Goal: Information Seeking & Learning: Learn about a topic

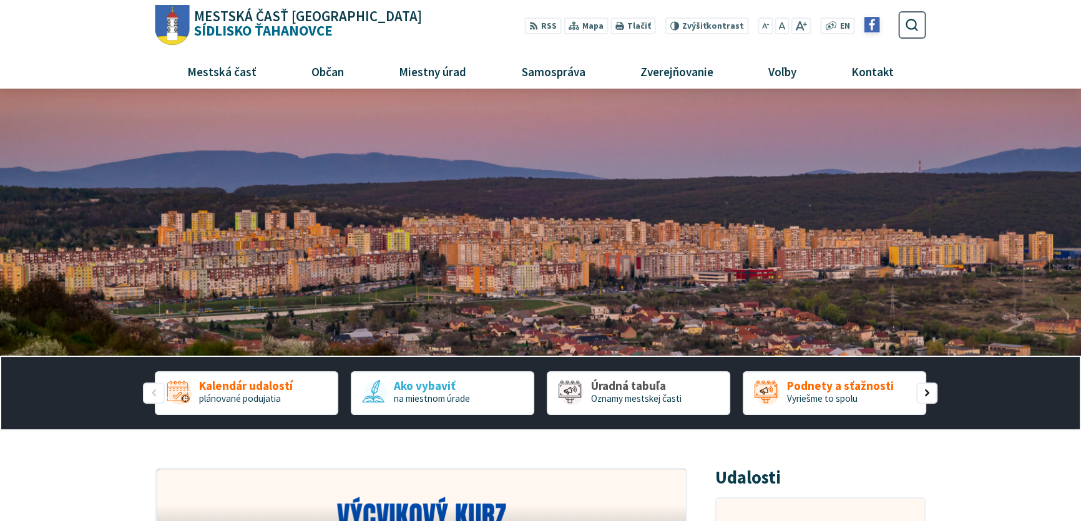
click at [874, 23] on img at bounding box center [872, 25] width 16 height 16
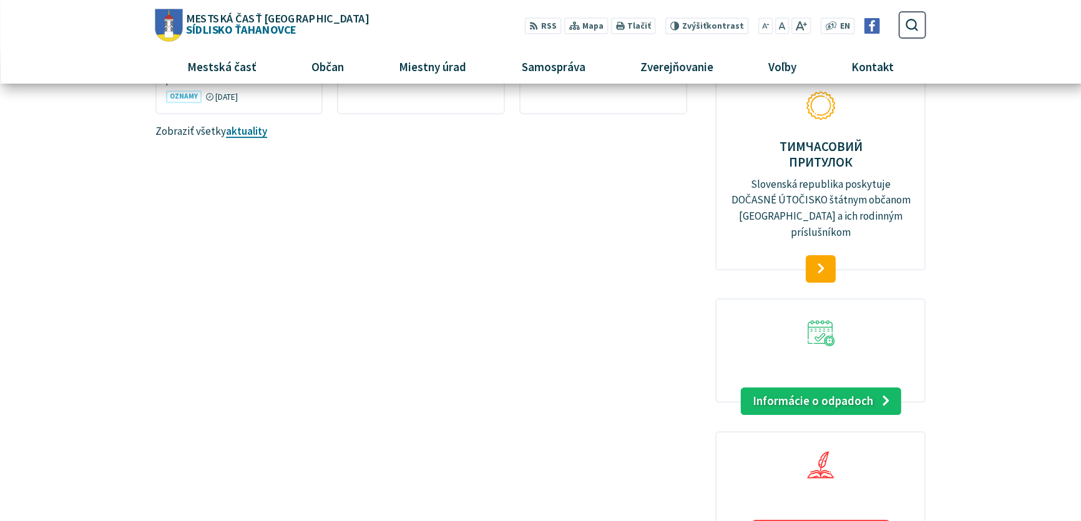
scroll to position [1223, 0]
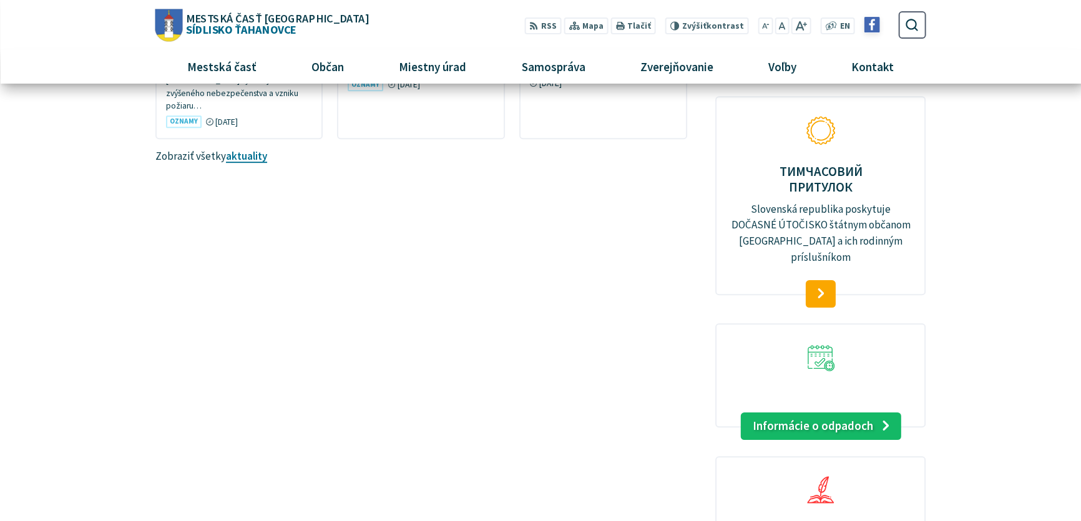
click at [872, 22] on img at bounding box center [872, 25] width 16 height 16
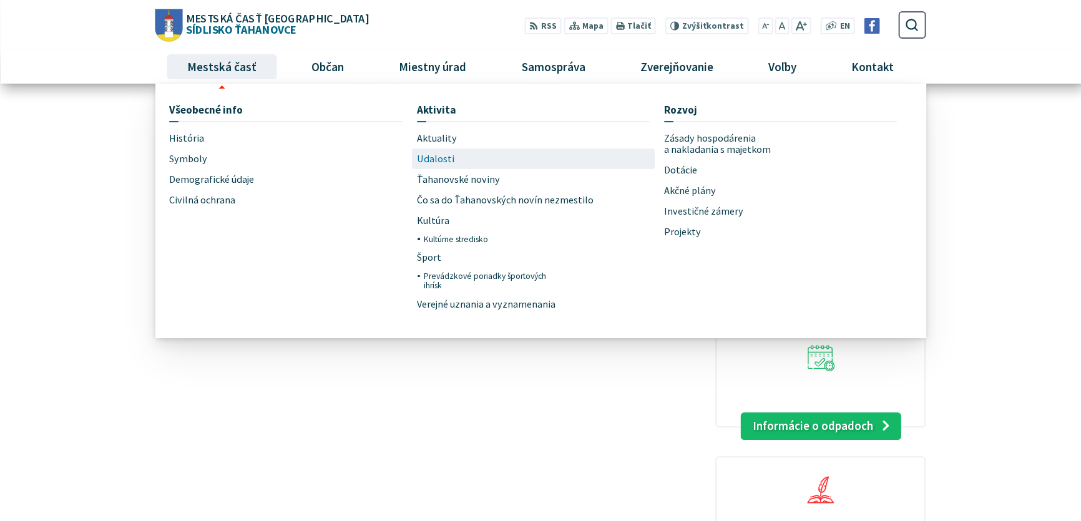
click at [440, 157] on span "Udalosti" at bounding box center [435, 159] width 37 height 21
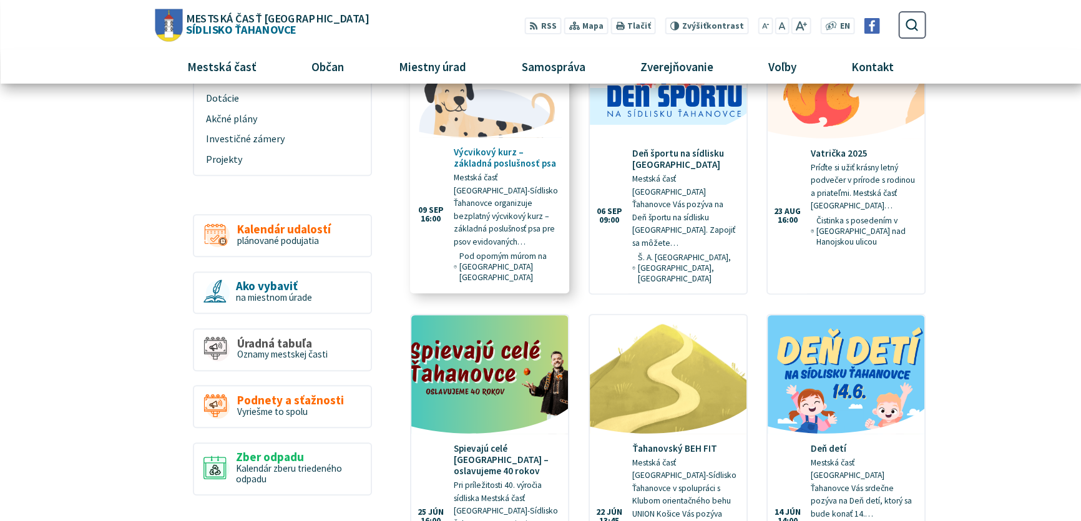
scroll to position [605, 0]
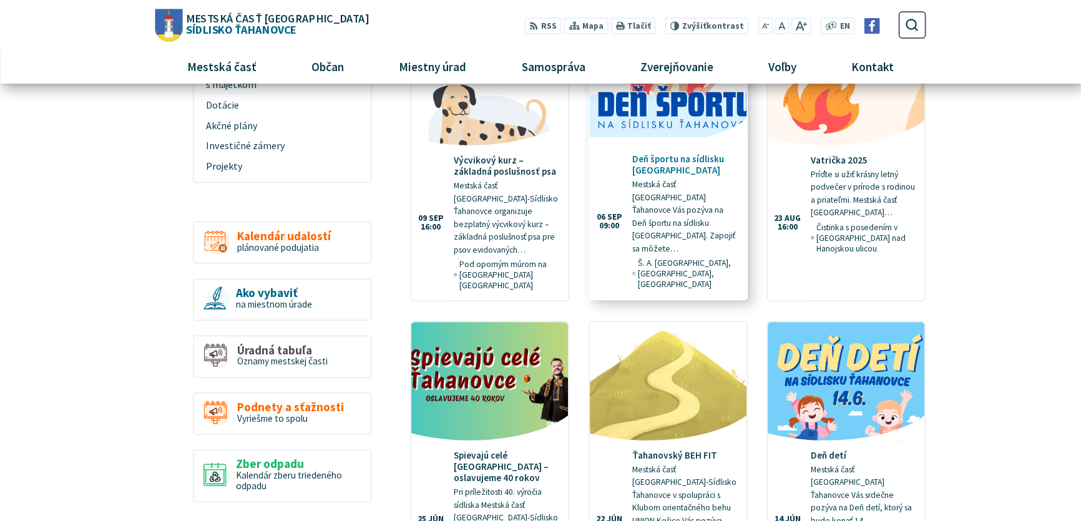
click at [675, 189] on p "Mestská časť Košice-Sídlisko Ťahanovce Vás pozýva na Deň športu na sídlisku Ťah…" at bounding box center [684, 217] width 105 height 77
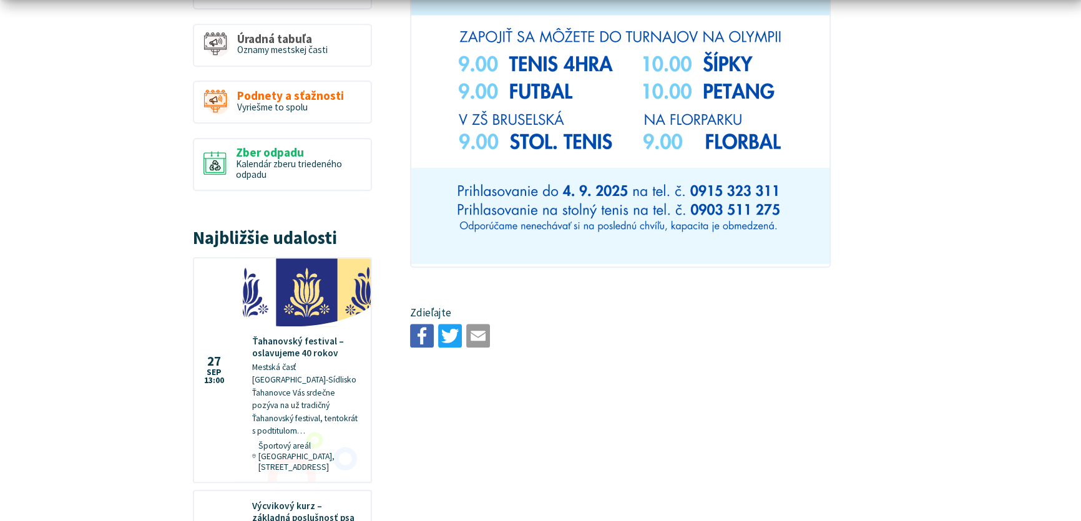
scroll to position [1135, 0]
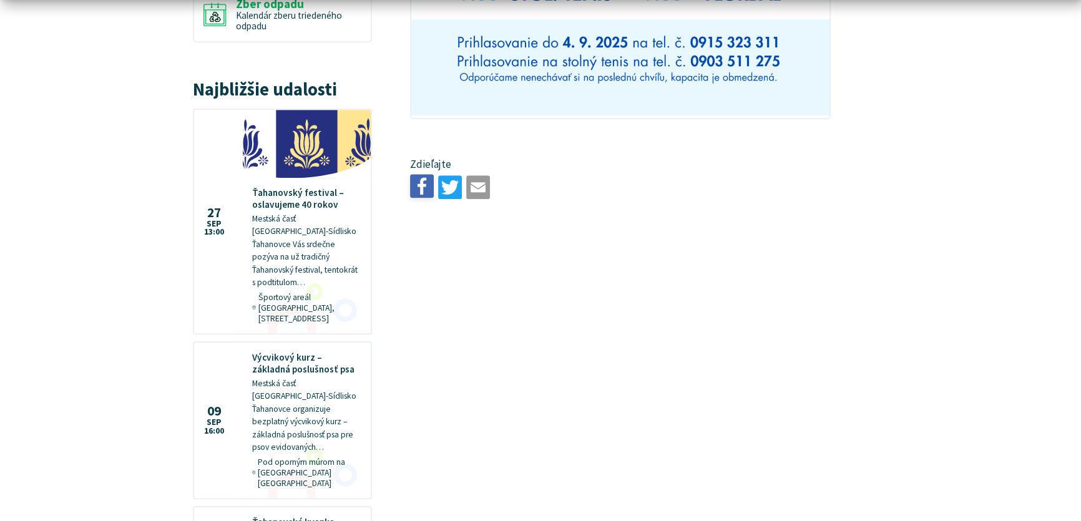
click at [421, 174] on img at bounding box center [422, 186] width 24 height 24
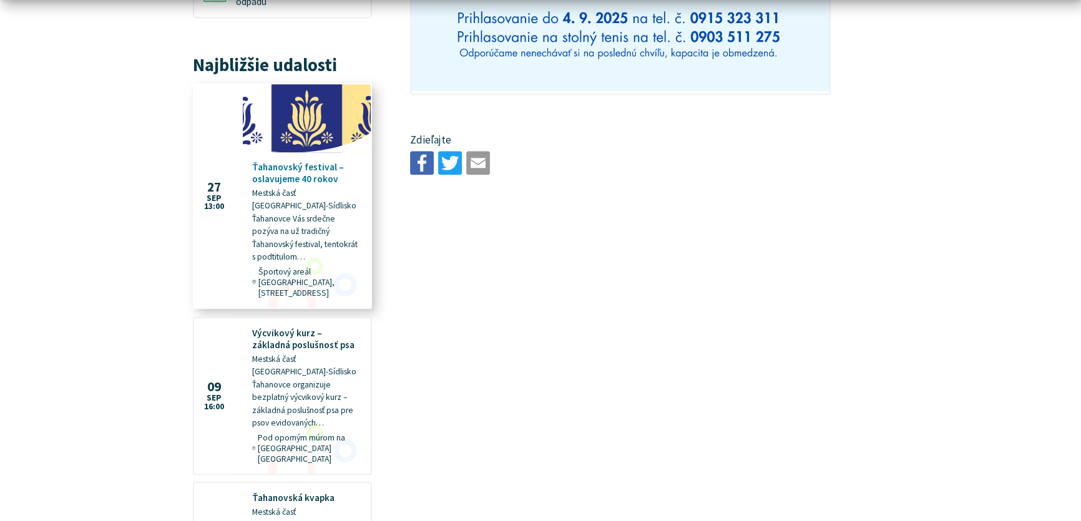
scroll to position [1173, 0]
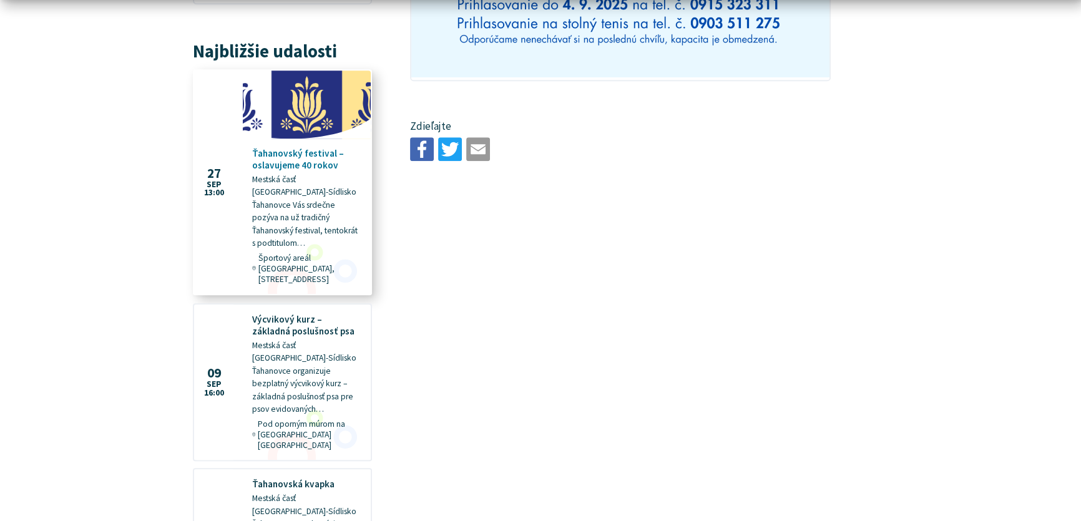
click at [315, 215] on p "Mestská časť [GEOGRAPHIC_DATA]-Sídlisko Ťahanovce Vás srdečne pozýva na už trad…" at bounding box center [306, 212] width 109 height 77
click at [311, 118] on img at bounding box center [306, 105] width 147 height 78
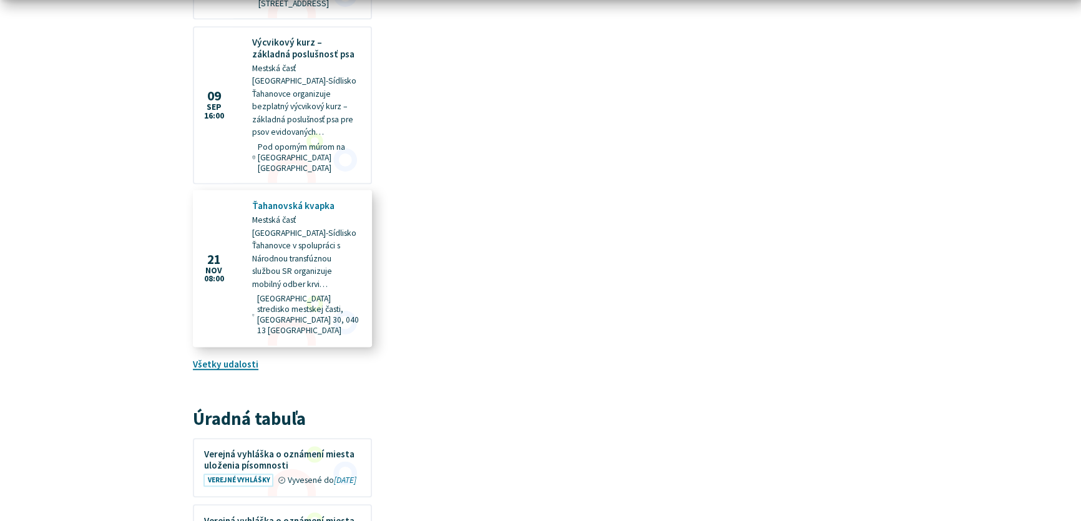
scroll to position [1475, 0]
